Goal: Use online tool/utility: Utilize a website feature to perform a specific function

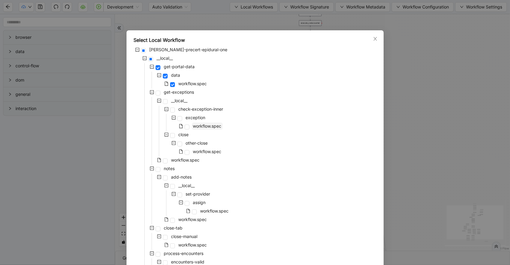
click at [193, 126] on span "workflow.spec" at bounding box center [207, 125] width 28 height 5
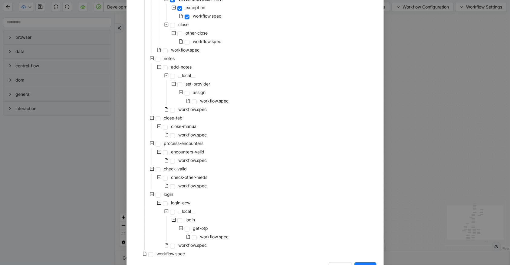
scroll to position [130, 0]
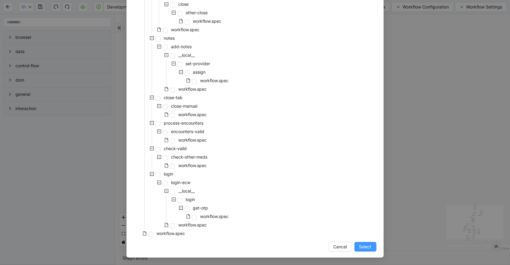
click at [360, 245] on span "Select" at bounding box center [366, 246] width 12 height 7
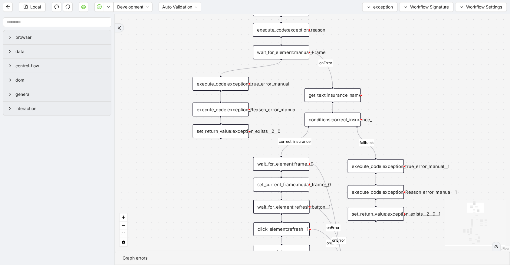
drag, startPoint x: 365, startPoint y: 94, endPoint x: 439, endPoint y: 12, distance: 110.9
click at [439, 14] on div "no_warning_text fallback fallback table_exists fallback whole_exception fallbac…" at bounding box center [312, 132] width 395 height 236
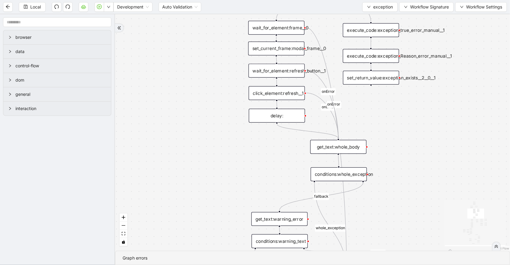
drag, startPoint x: 225, startPoint y: 117, endPoint x: 292, endPoint y: 100, distance: 69.1
click at [214, 60] on div "no_warning_text fallback fallback table_exists fallback whole_exception fallbac…" at bounding box center [312, 132] width 395 height 236
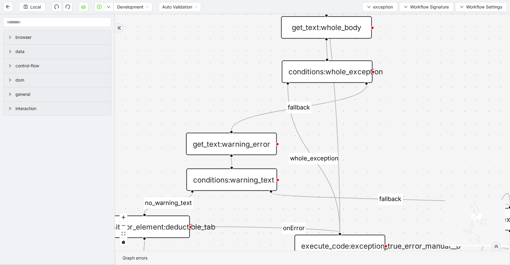
drag, startPoint x: 433, startPoint y: 114, endPoint x: 439, endPoint y: 61, distance: 53.3
click at [438, 62] on div "no_warning_text fallback fallback table_exists fallback whole_exception fallbac…" at bounding box center [312, 132] width 395 height 236
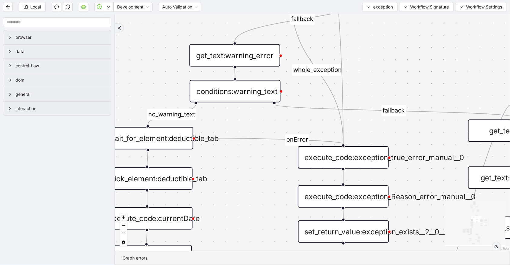
drag, startPoint x: 429, startPoint y: 74, endPoint x: 431, endPoint y: 47, distance: 26.7
click at [431, 47] on div "no_warning_text fallback fallback table_exists fallback whole_exception fallbac…" at bounding box center [312, 132] width 395 height 236
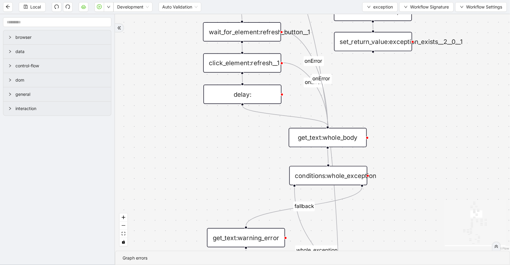
drag, startPoint x: 429, startPoint y: 123, endPoint x: 422, endPoint y: 195, distance: 73.0
click at [421, 202] on div "no_warning_text fallback fallback table_exists fallback whole_exception fallbac…" at bounding box center [312, 132] width 395 height 236
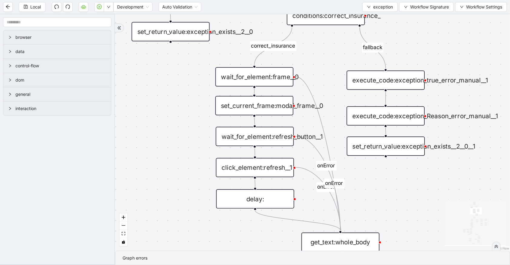
drag, startPoint x: 432, startPoint y: 96, endPoint x: 441, endPoint y: 174, distance: 77.7
click at [441, 174] on div "no_warning_text fallback fallback table_exists fallback whole_exception fallbac…" at bounding box center [312, 132] width 395 height 236
click at [281, 166] on div "click_element:refresh__1" at bounding box center [255, 167] width 78 height 19
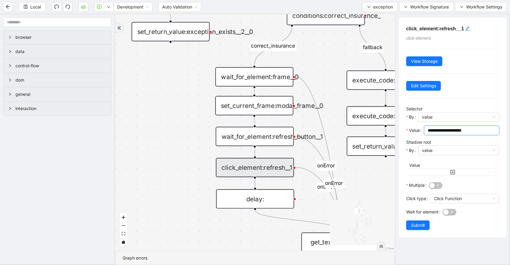
drag, startPoint x: 476, startPoint y: 129, endPoint x: 388, endPoint y: 129, distance: 87.5
click at [388, 129] on section "browser data control-flow dom general interaction no_warning_text fallback fall…" at bounding box center [255, 139] width 510 height 250
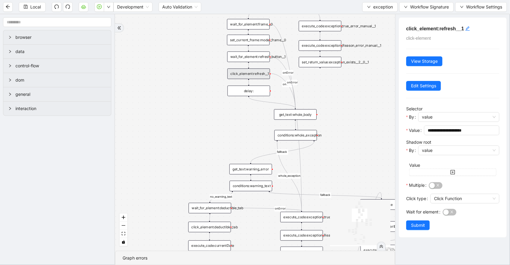
drag, startPoint x: 316, startPoint y: 178, endPoint x: 297, endPoint y: 94, distance: 86.5
click at [323, 94] on div "no_warning_text fallback fallback table_exists fallback whole_exception fallbac…" at bounding box center [255, 132] width 280 height 236
